Goal: Task Accomplishment & Management: Use online tool/utility

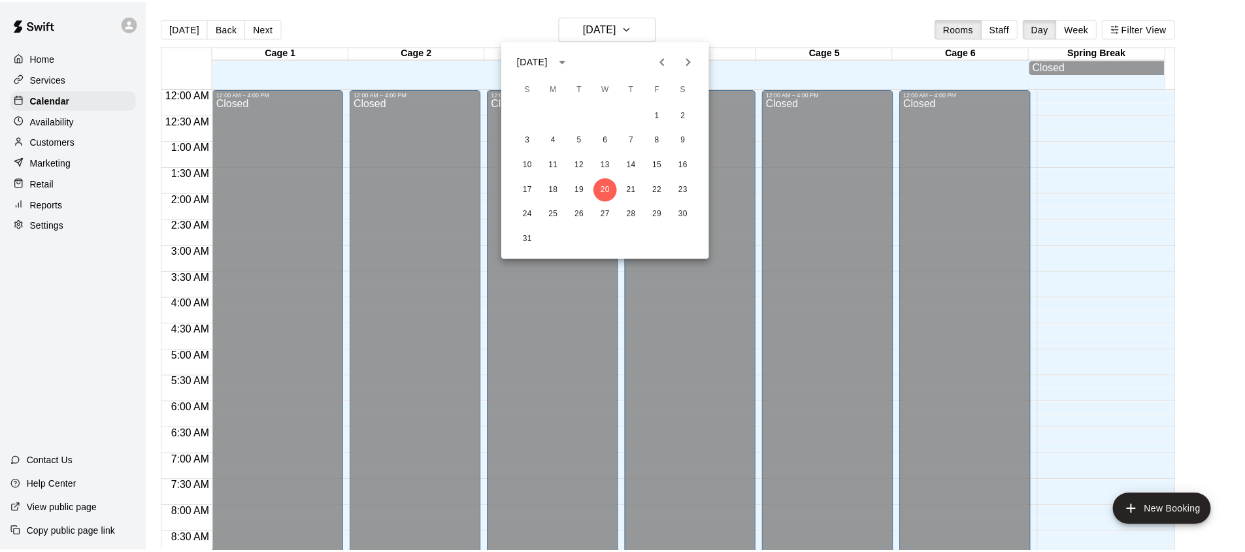
scroll to position [735, 0]
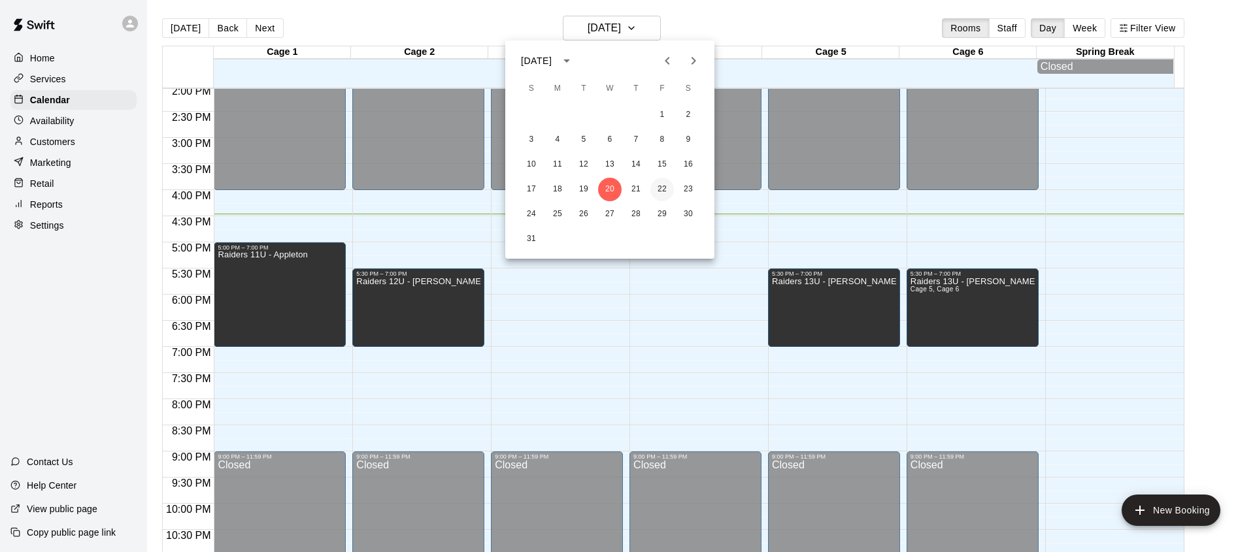
click at [662, 189] on button "22" at bounding box center [662, 190] width 24 height 24
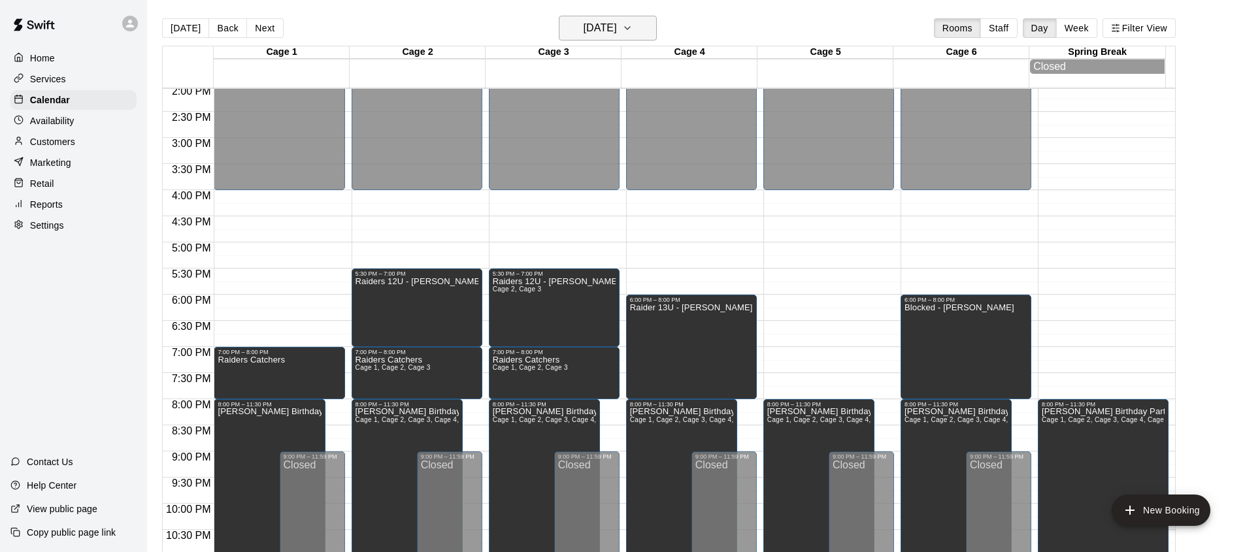
click at [633, 28] on icon "button" at bounding box center [627, 28] width 10 height 16
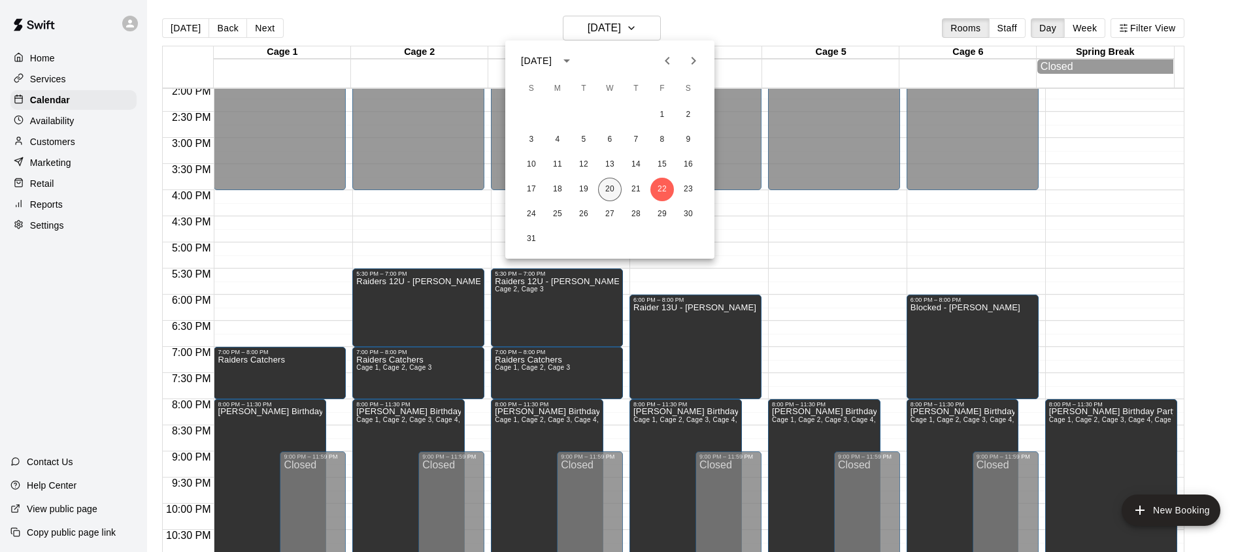
click at [613, 191] on button "20" at bounding box center [610, 190] width 24 height 24
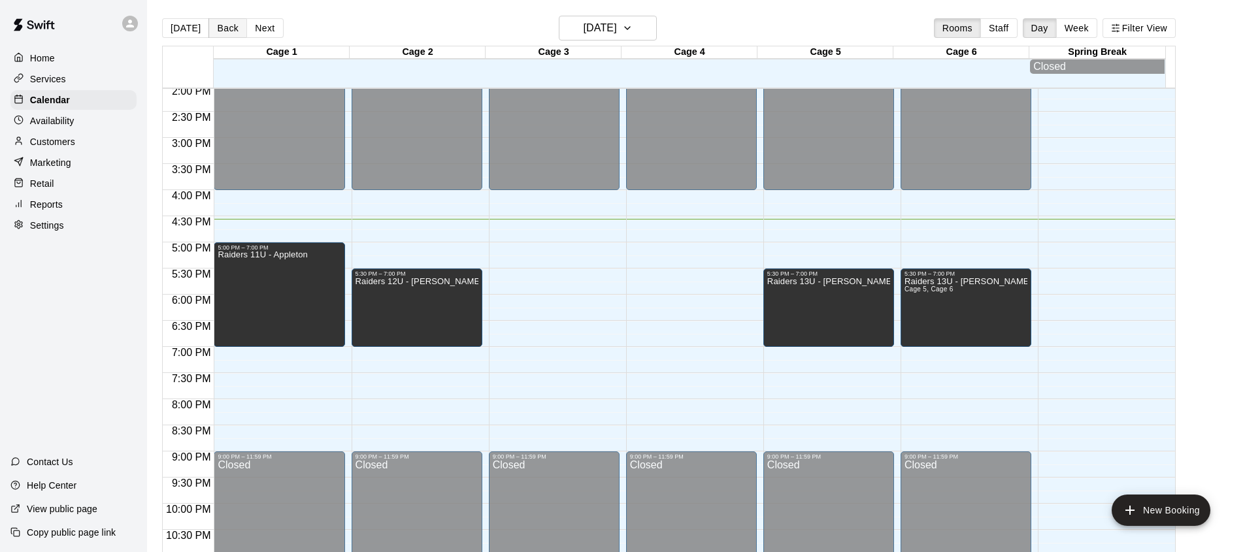
click at [227, 32] on button "Back" at bounding box center [227, 28] width 39 height 20
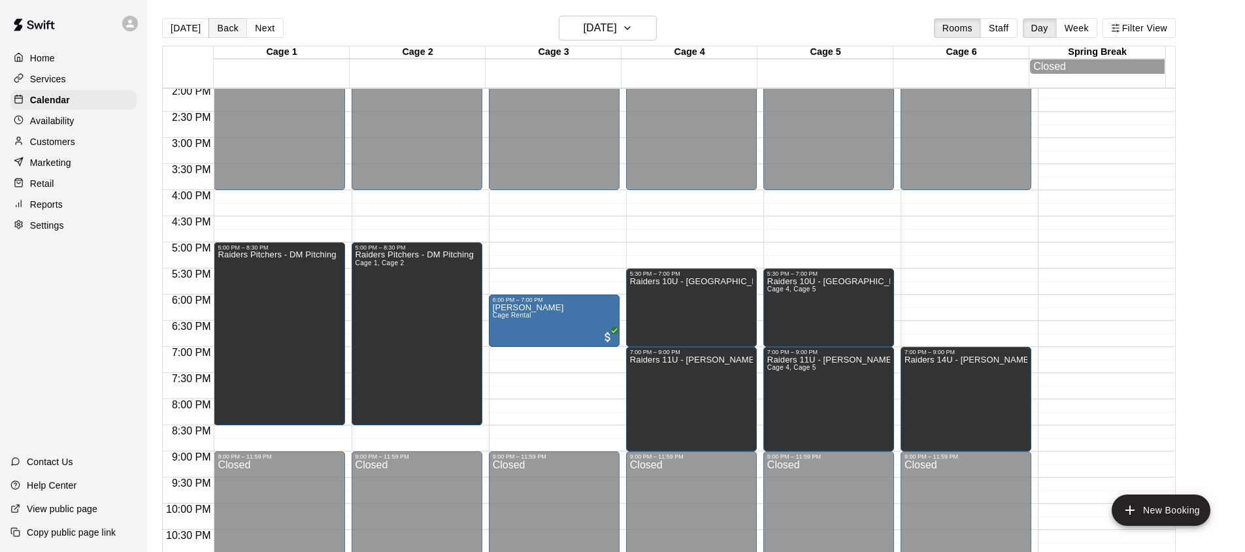
click at [229, 31] on button "Back" at bounding box center [227, 28] width 39 height 20
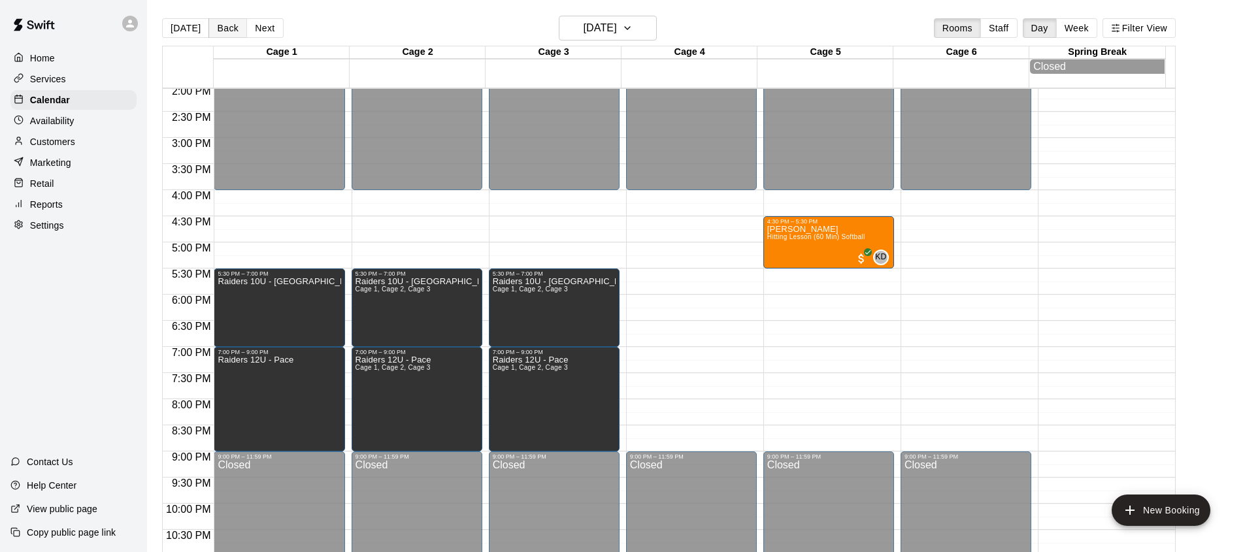
click at [227, 34] on button "Back" at bounding box center [227, 28] width 39 height 20
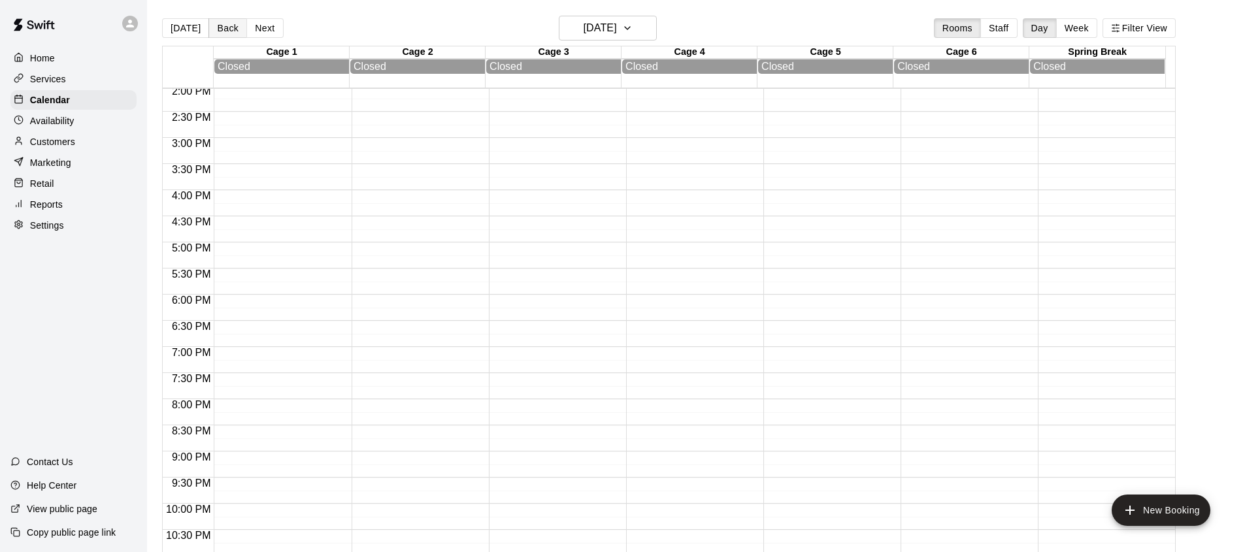
click at [227, 31] on button "Back" at bounding box center [227, 28] width 39 height 20
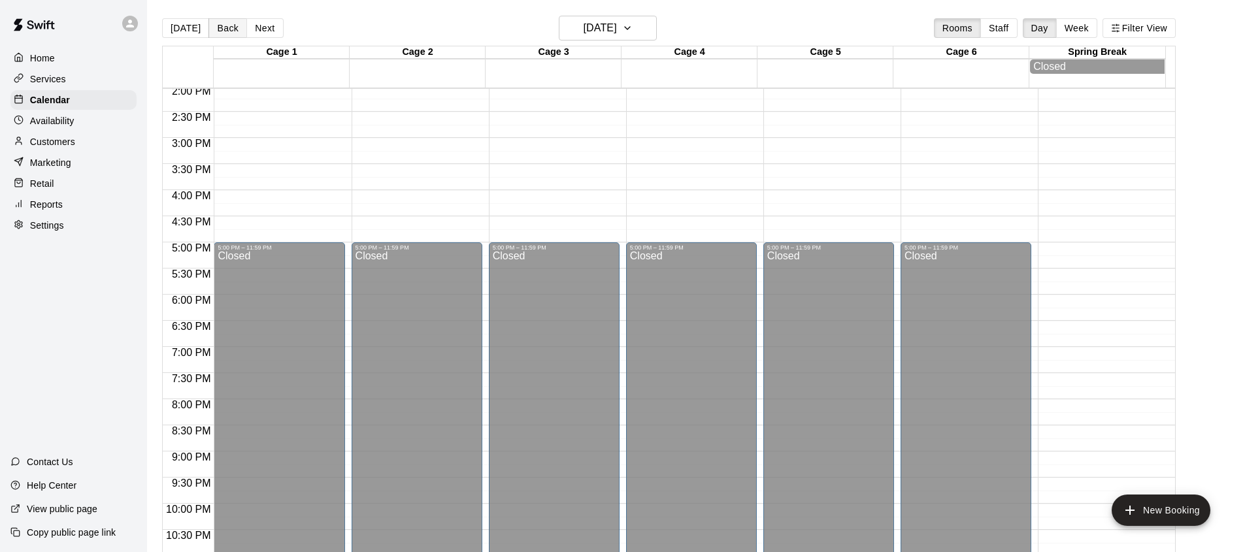
click at [224, 33] on button "Back" at bounding box center [227, 28] width 39 height 20
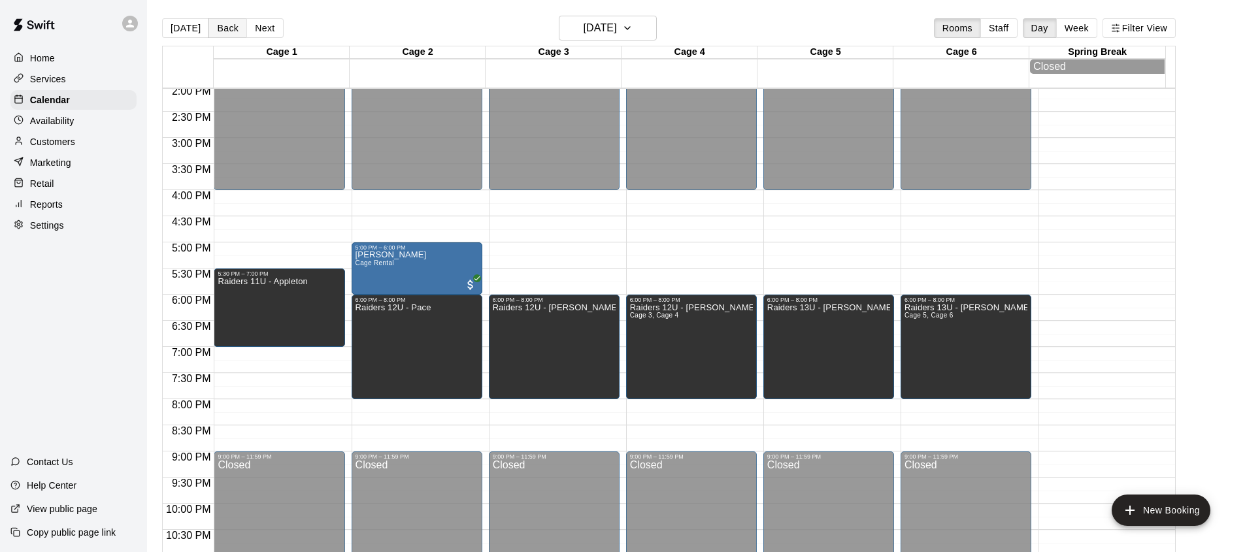
click at [218, 33] on button "Back" at bounding box center [227, 28] width 39 height 20
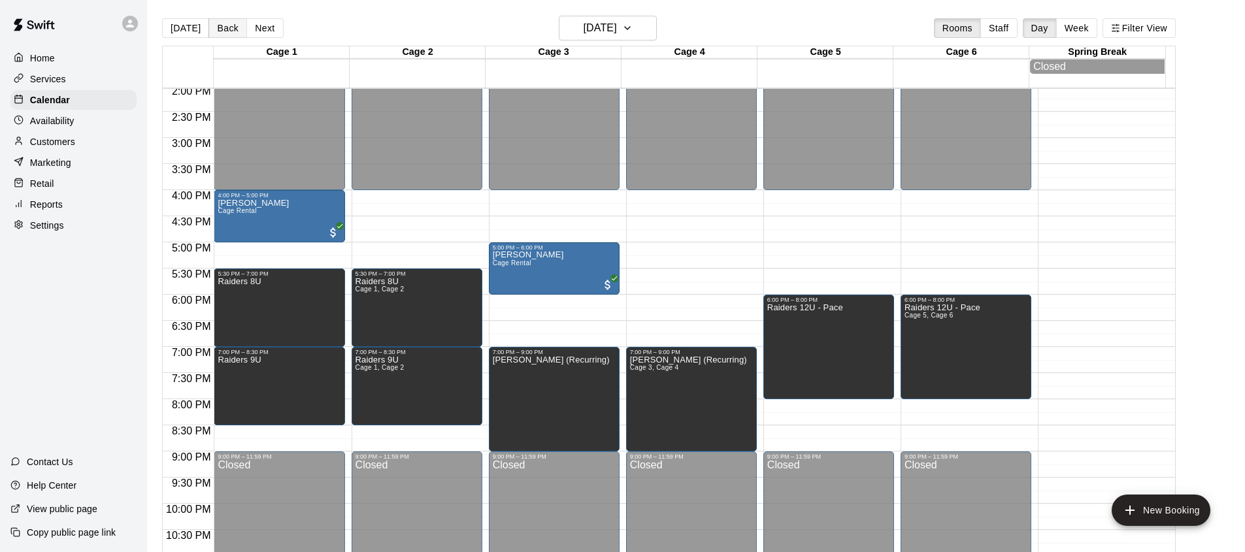
click at [222, 33] on button "Back" at bounding box center [227, 28] width 39 height 20
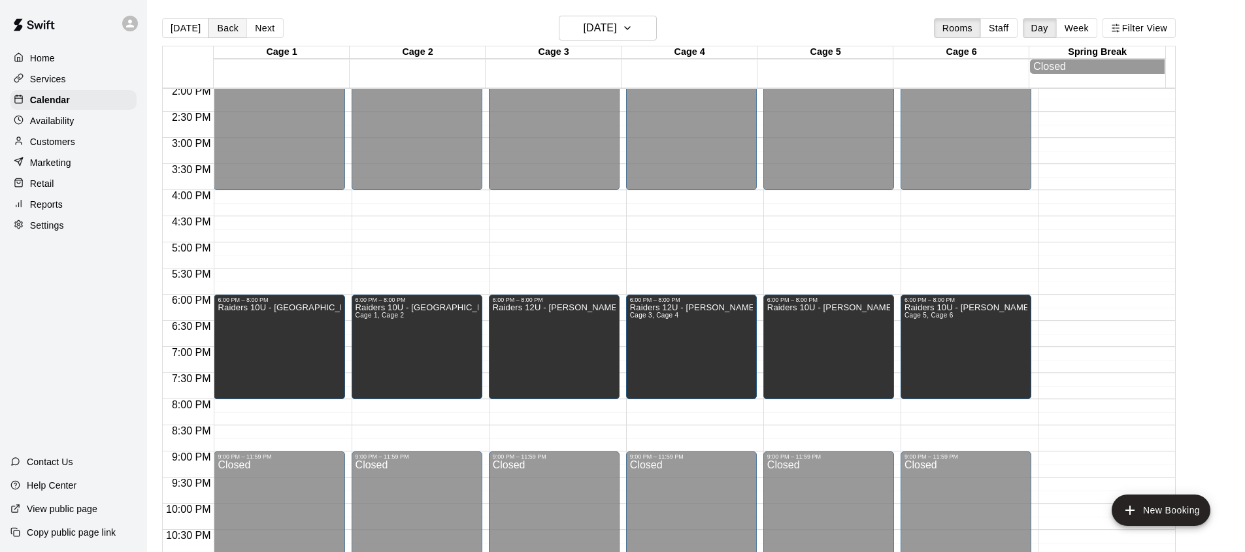
click at [224, 31] on button "Back" at bounding box center [227, 28] width 39 height 20
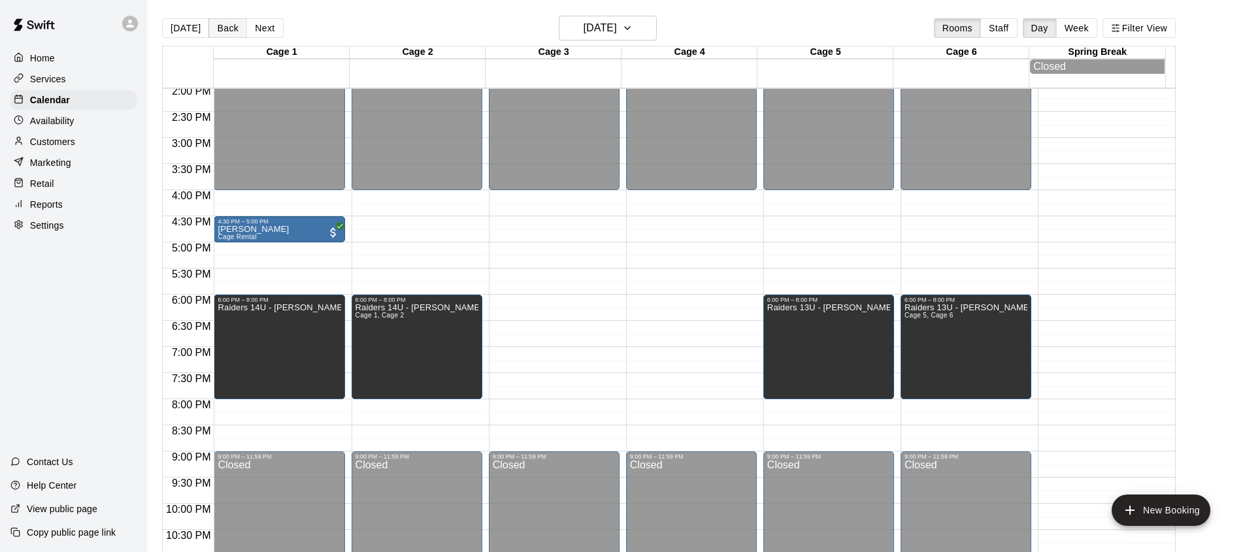
click at [222, 34] on button "Back" at bounding box center [227, 28] width 39 height 20
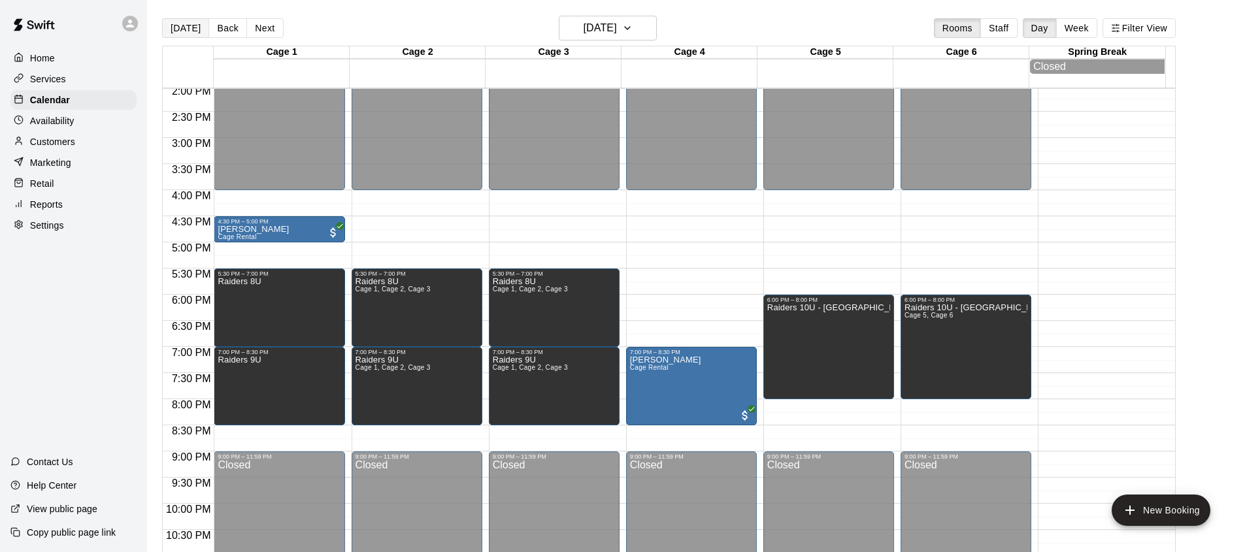
click at [168, 31] on button "[DATE]" at bounding box center [185, 28] width 47 height 20
